Goal: Book appointment/travel/reservation

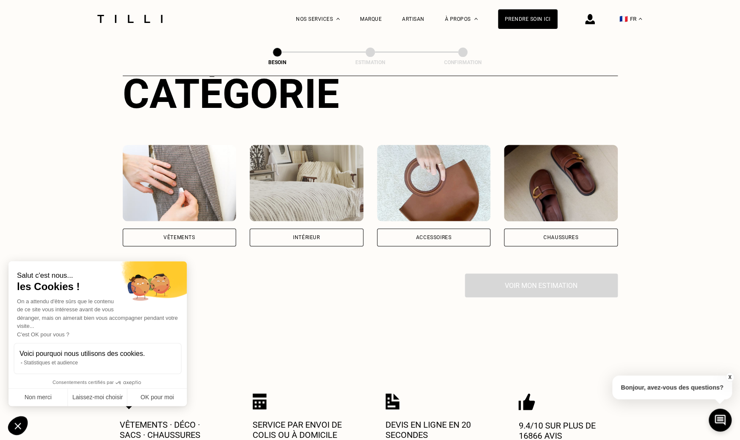
scroll to position [109, 0]
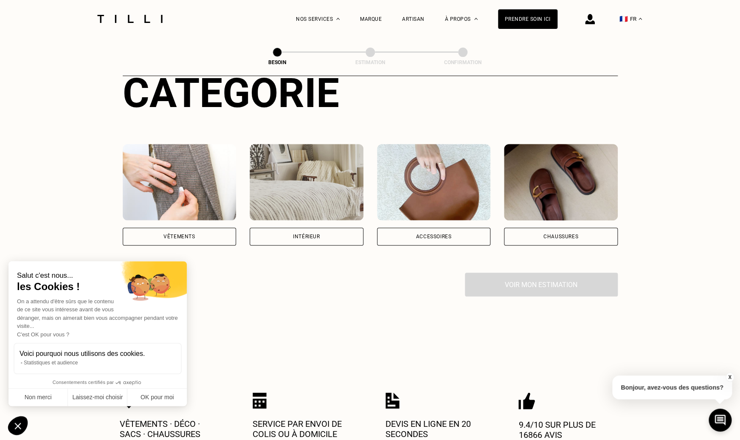
click at [202, 174] on img at bounding box center [180, 182] width 114 height 76
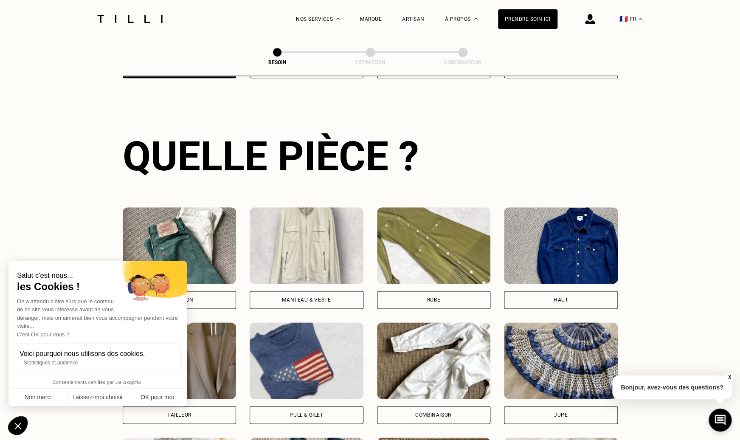
scroll to position [277, 0]
click at [168, 397] on button "OK pour moi" at bounding box center [156, 397] width 59 height 18
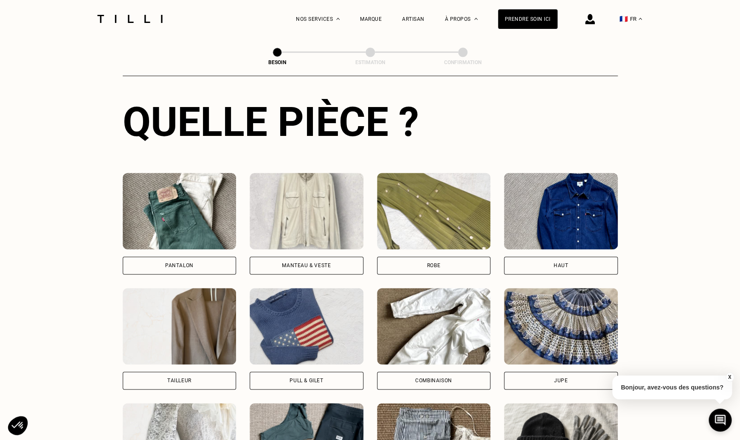
scroll to position [313, 0]
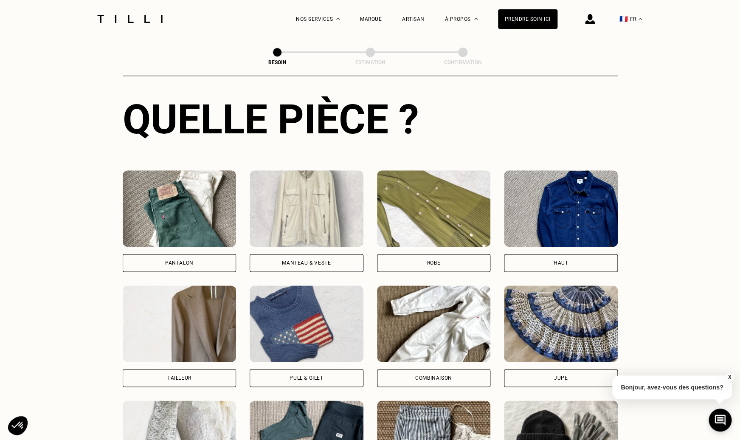
click at [432, 260] on div "Robe" at bounding box center [433, 262] width 13 height 5
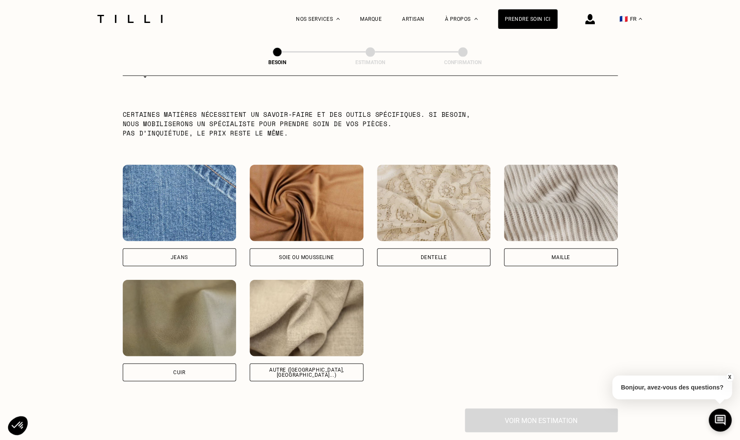
scroll to position [837, 0]
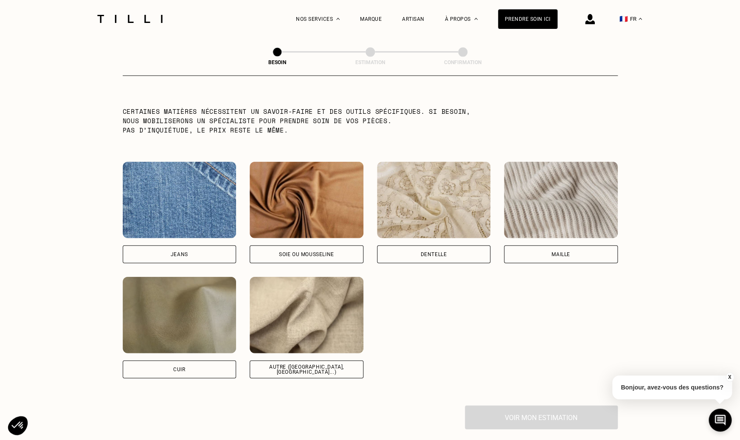
click at [341, 320] on img at bounding box center [307, 315] width 114 height 76
select select "FR"
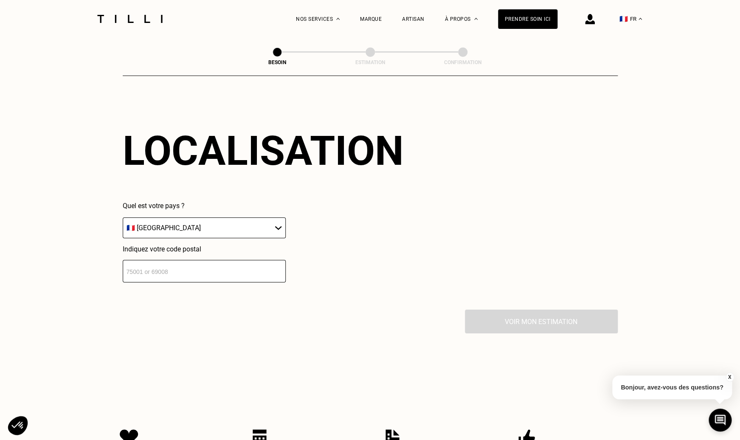
scroll to position [1145, 0]
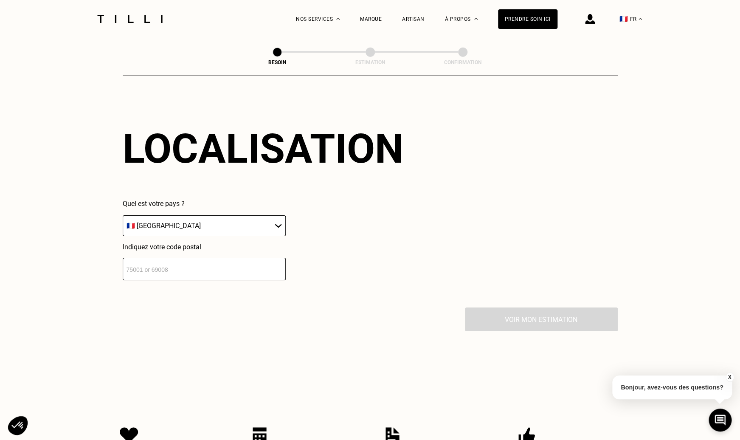
click at [237, 265] on input "number" at bounding box center [204, 269] width 163 height 22
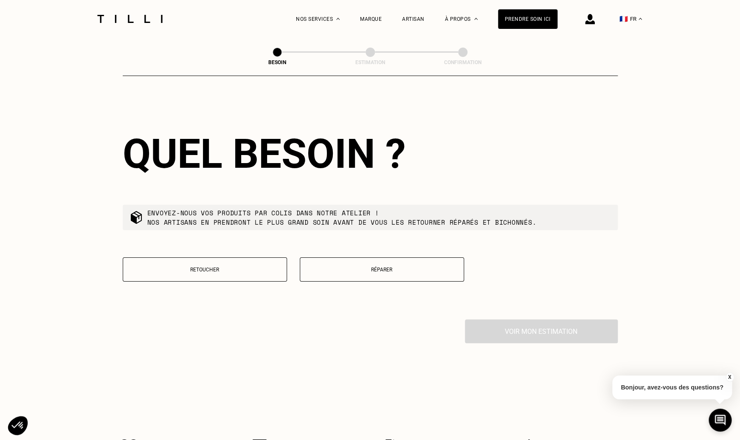
scroll to position [1350, 0]
type input "59190"
click at [233, 266] on p "Retoucher" at bounding box center [204, 269] width 155 height 6
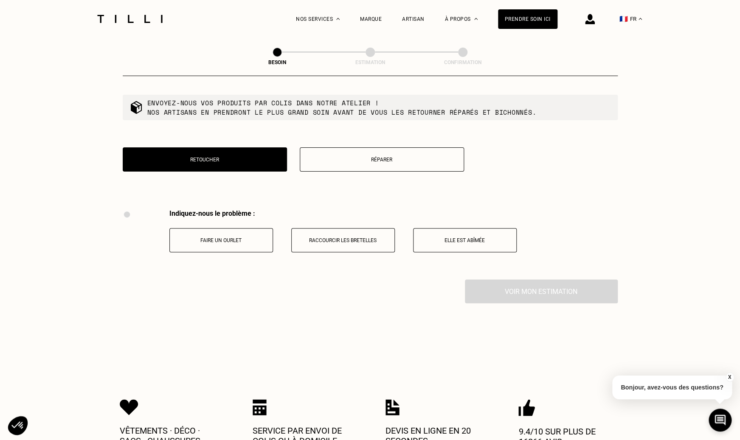
scroll to position [1459, 0]
click at [338, 158] on button "Réparer" at bounding box center [382, 160] width 164 height 24
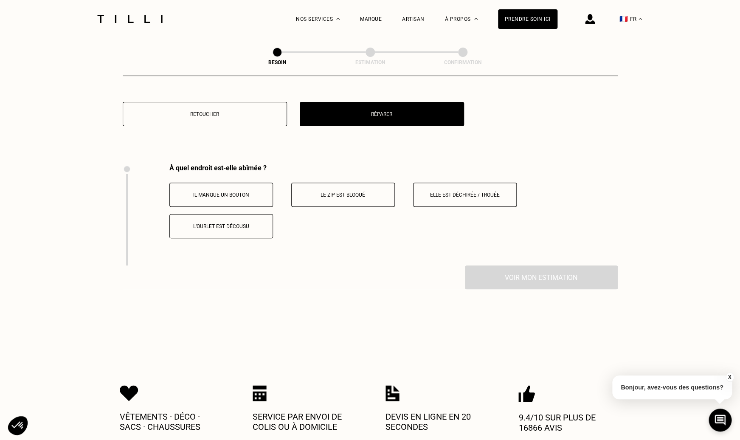
scroll to position [1504, 0]
click at [257, 112] on p "Retoucher" at bounding box center [204, 115] width 155 height 6
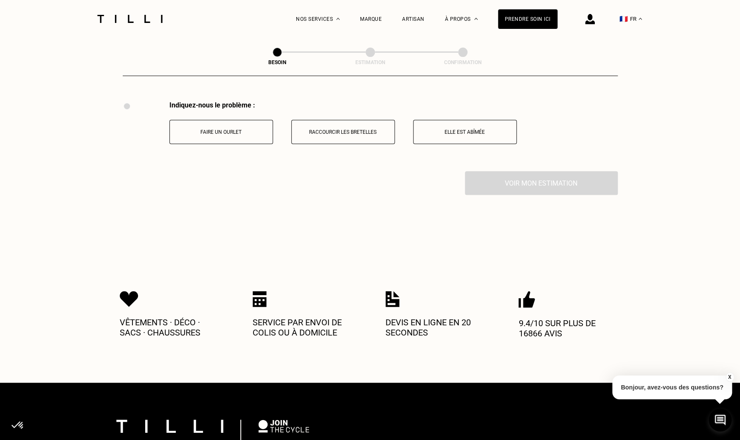
scroll to position [1568, 0]
click at [252, 129] on button "Faire un ourlet" at bounding box center [221, 132] width 104 height 24
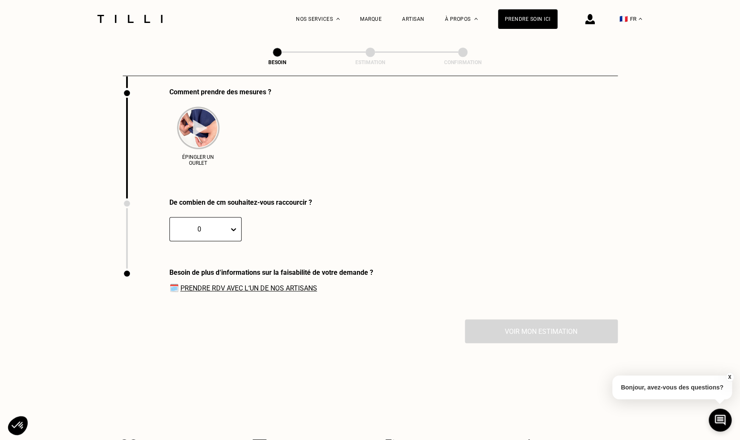
scroll to position [1652, 0]
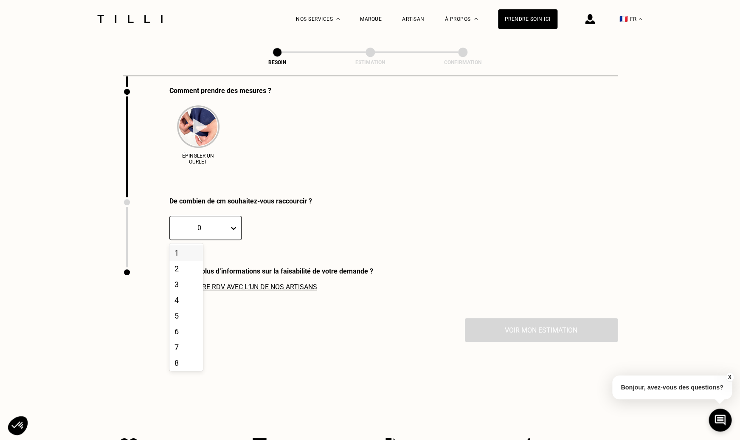
click at [231, 224] on icon at bounding box center [233, 228] width 8 height 8
click at [178, 308] on div "5" at bounding box center [186, 316] width 34 height 16
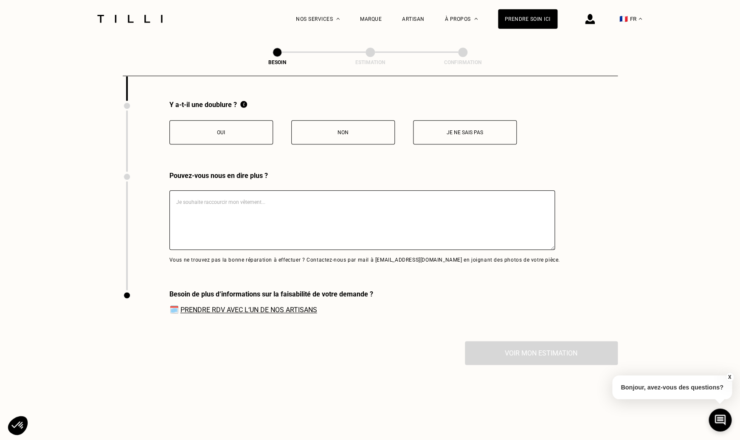
scroll to position [1818, 0]
click at [348, 133] on button "Non" at bounding box center [343, 132] width 104 height 24
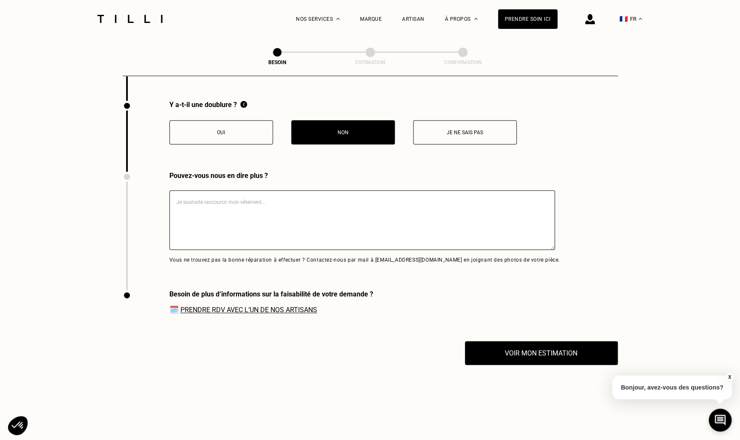
click at [230, 200] on textarea at bounding box center [361, 219] width 385 height 59
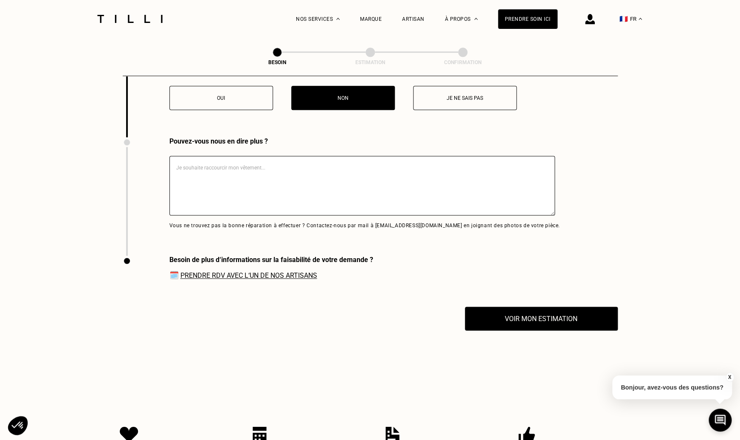
scroll to position [1854, 0]
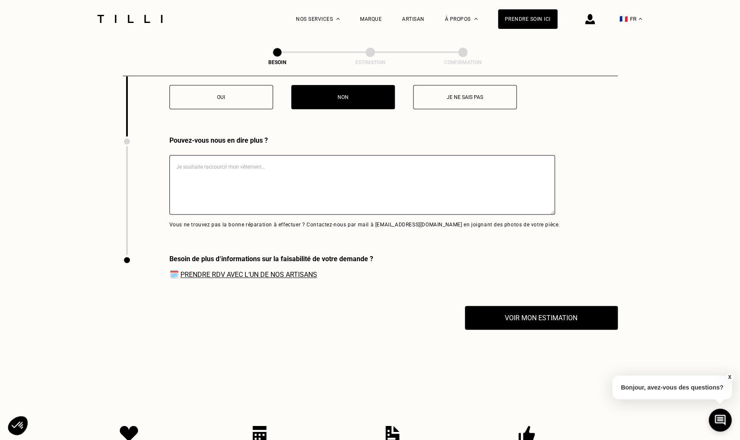
click at [234, 270] on link "Prendre RDV avec l‘un de nos artisans" at bounding box center [248, 274] width 137 height 8
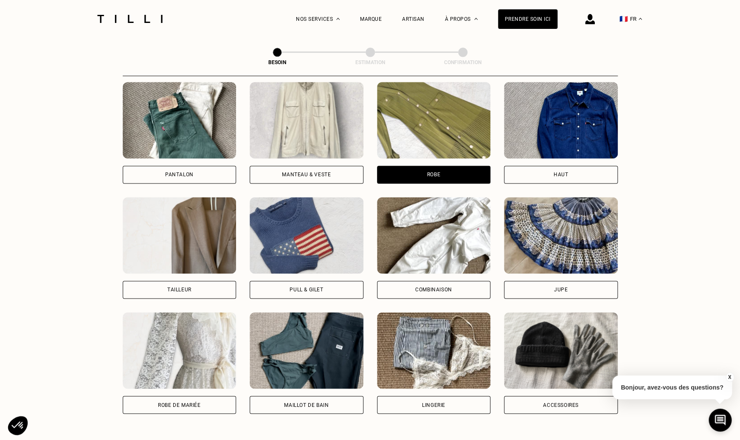
scroll to position [400, 0]
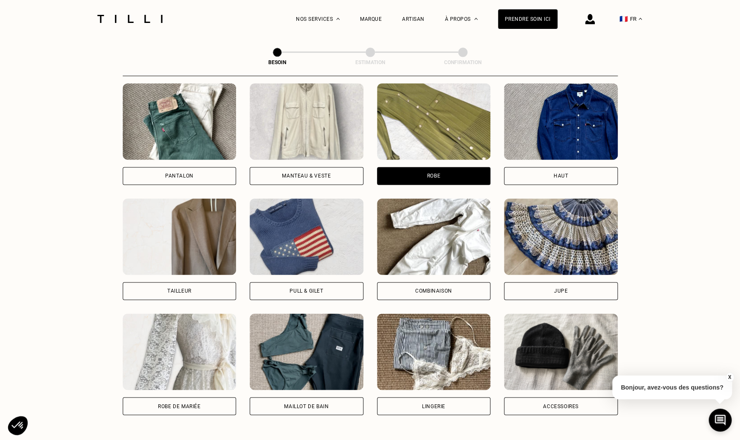
click at [330, 224] on img at bounding box center [307, 236] width 114 height 76
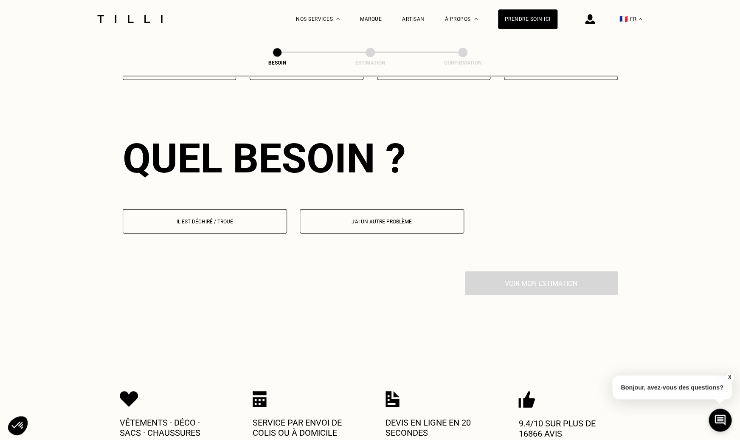
scroll to position [738, 0]
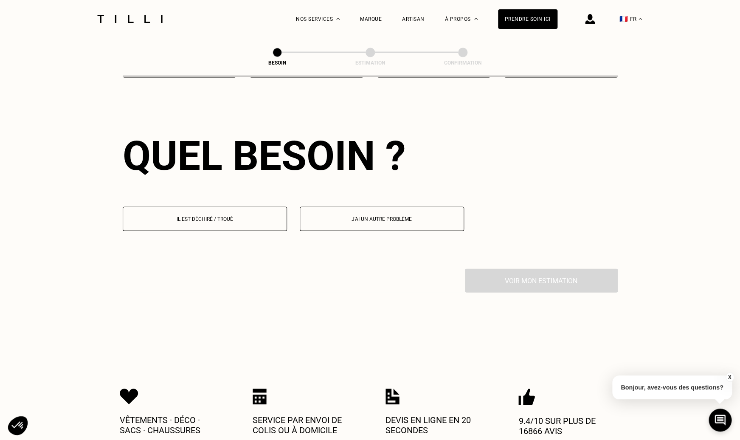
click at [377, 216] on p "J‘ai un autre problème" at bounding box center [381, 219] width 155 height 6
select select "FR"
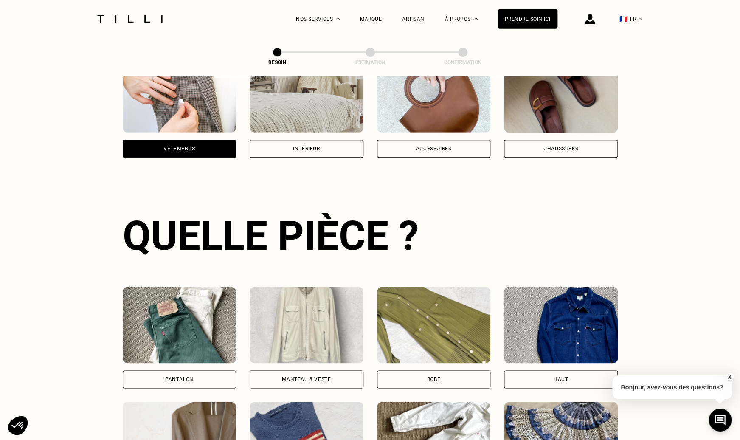
scroll to position [116, 0]
